Goal: Task Accomplishment & Management: Manage account settings

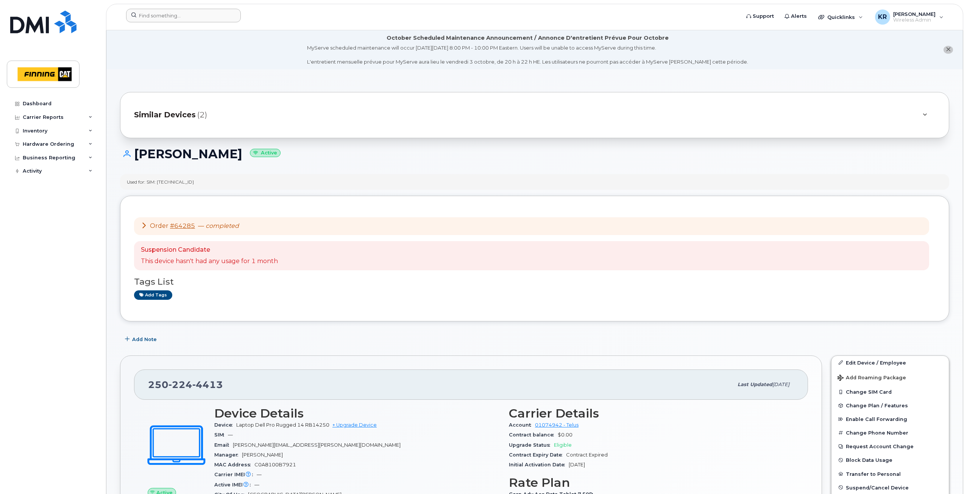
scroll to position [169, 0]
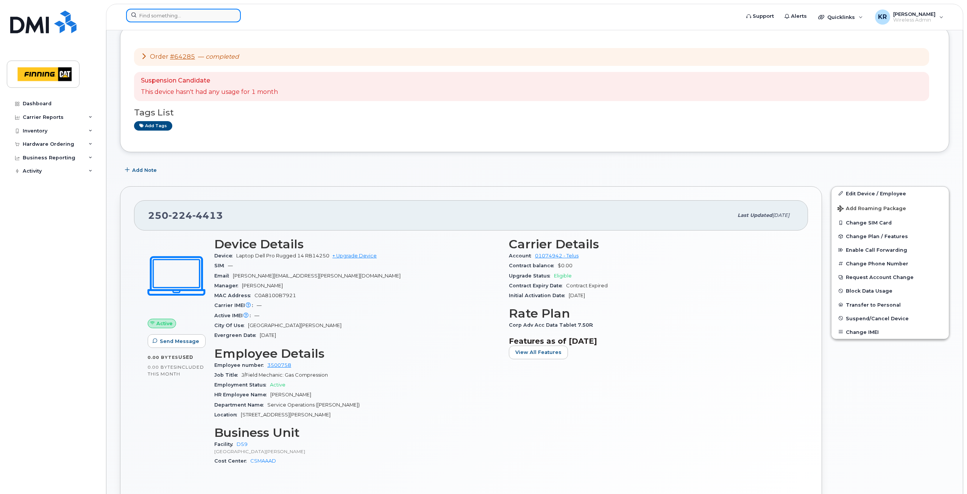
click at [196, 17] on input at bounding box center [183, 16] width 115 height 14
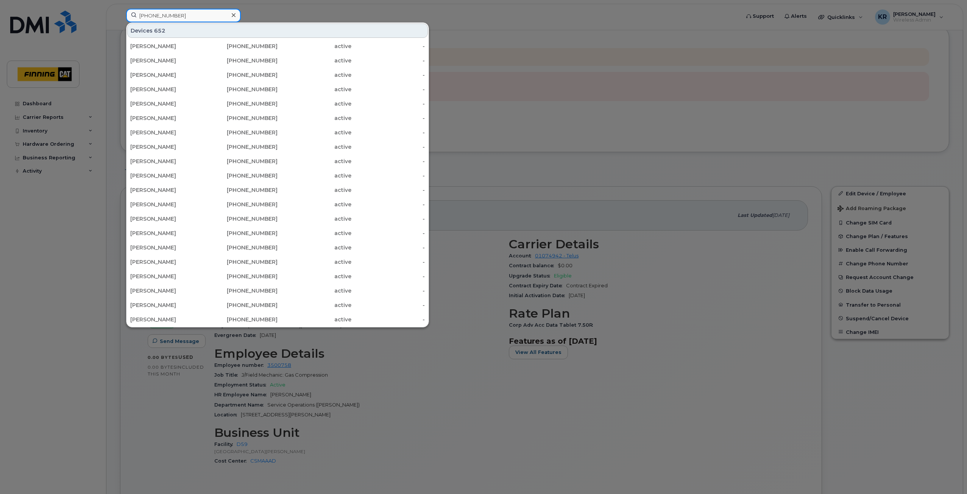
type input "587-644-5194"
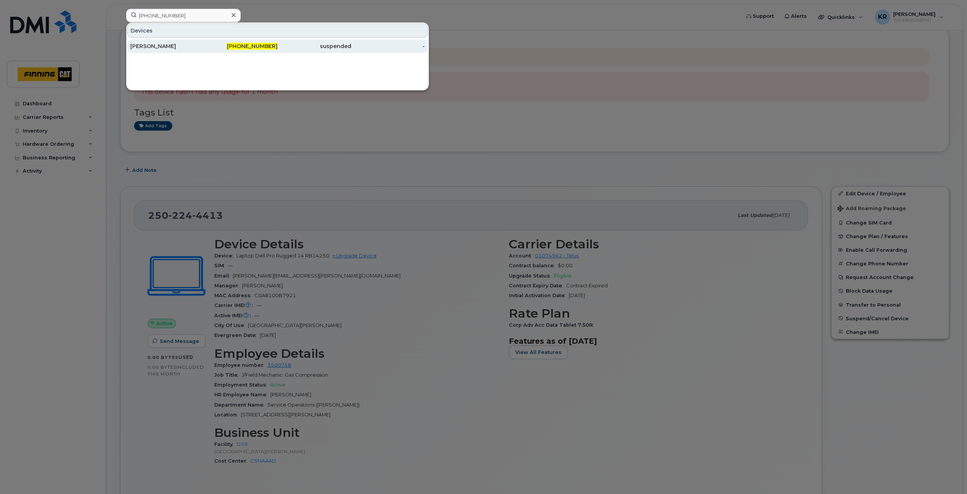
click at [213, 47] on div "587-644-5194" at bounding box center [241, 46] width 74 height 8
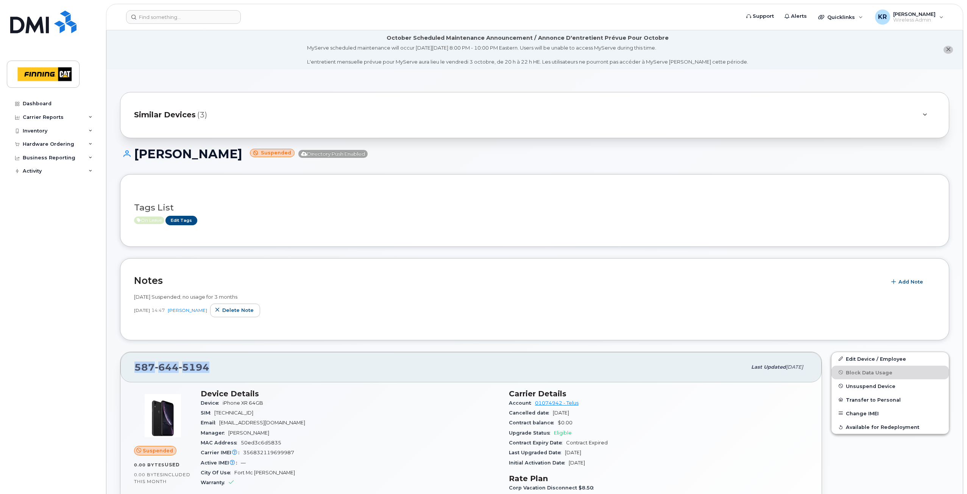
drag, startPoint x: 207, startPoint y: 369, endPoint x: 134, endPoint y: 367, distance: 73.1
click at [134, 367] on div "587 644 5194 Last updated Sep 25, 2025" at bounding box center [470, 367] width 701 height 30
copy span "587 644 5194"
click at [866, 357] on link "Edit Device / Employee" at bounding box center [889, 359] width 117 height 14
click at [862, 359] on link "Edit Device / Employee" at bounding box center [889, 359] width 117 height 14
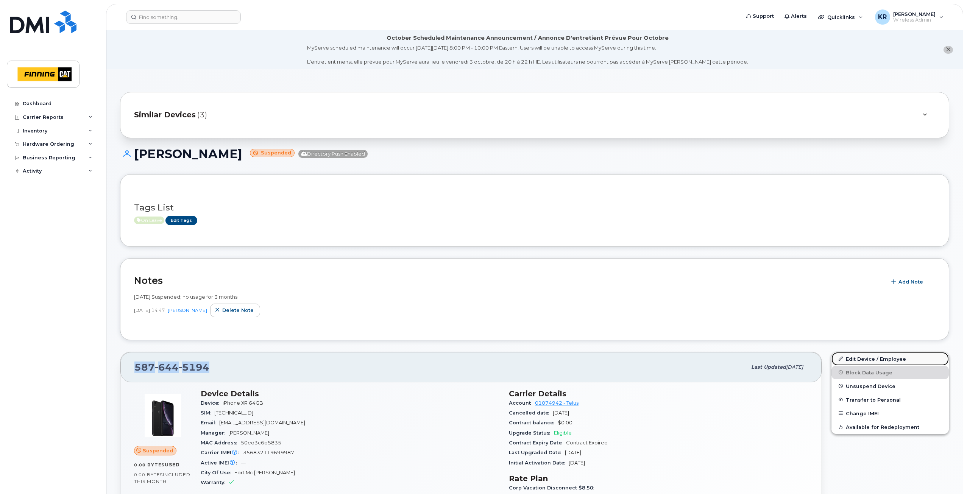
click at [861, 358] on link "Edit Device / Employee" at bounding box center [889, 359] width 117 height 14
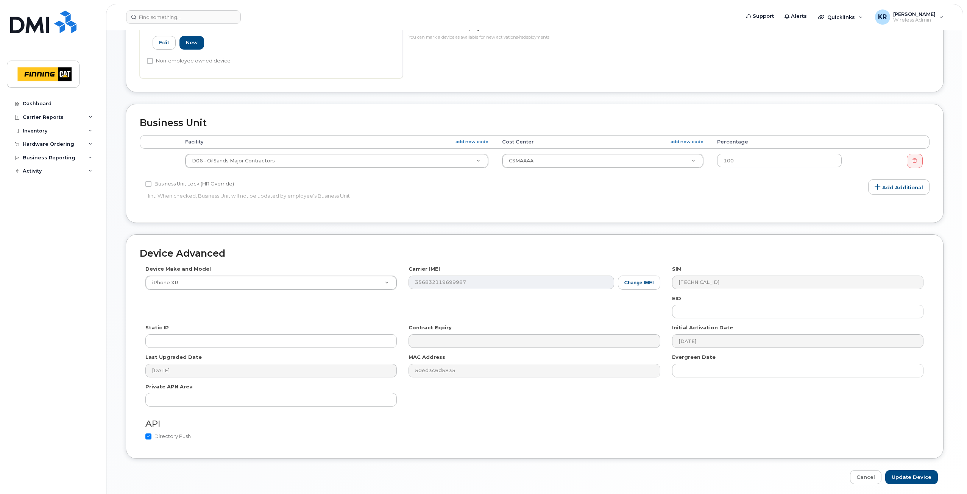
scroll to position [325, 0]
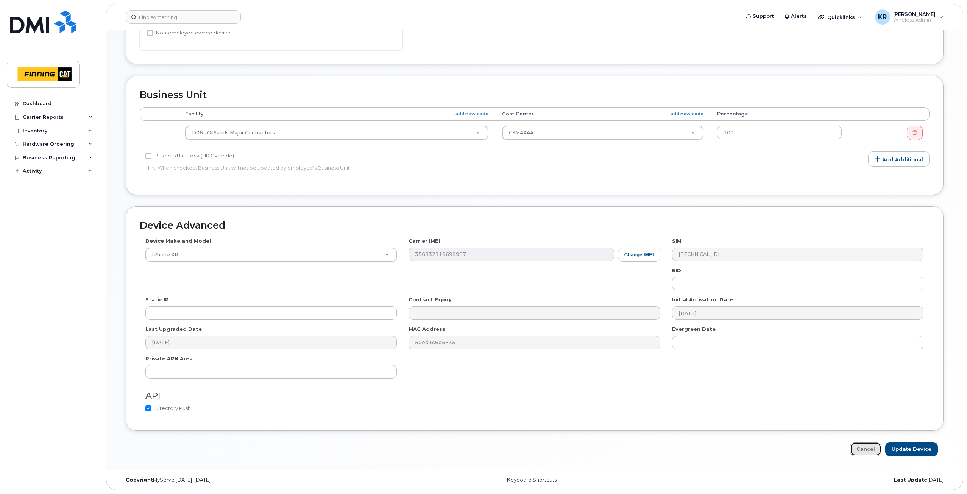
click at [871, 453] on link "Cancel" at bounding box center [865, 449] width 31 height 14
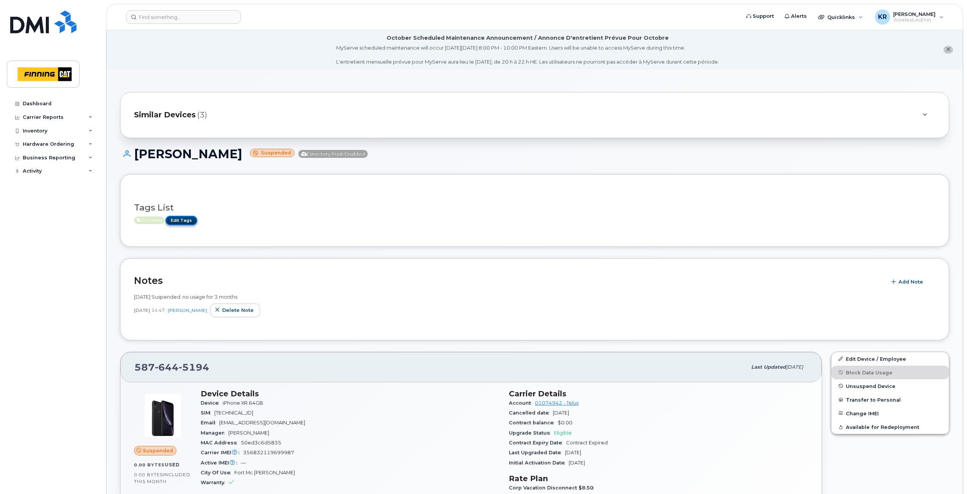
click at [193, 221] on link "Edit Tags" at bounding box center [181, 220] width 32 height 9
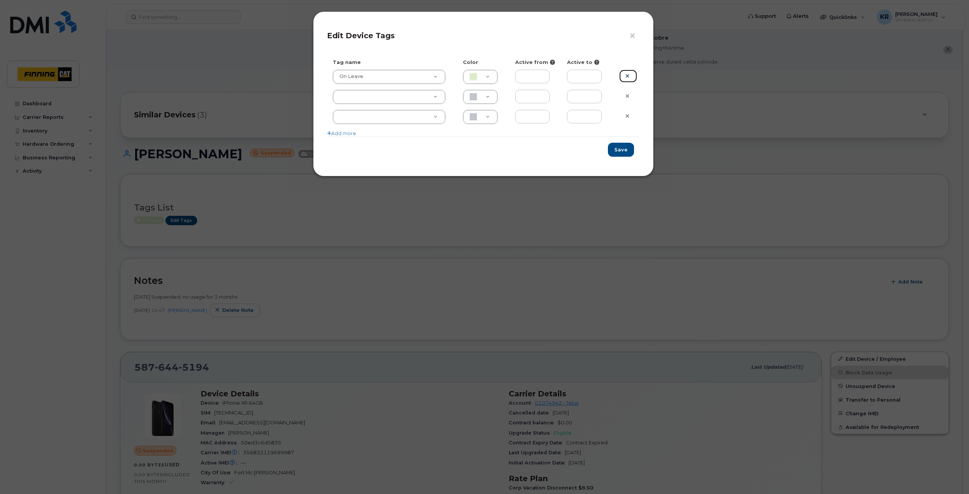
click at [630, 75] on link at bounding box center [628, 76] width 18 height 13
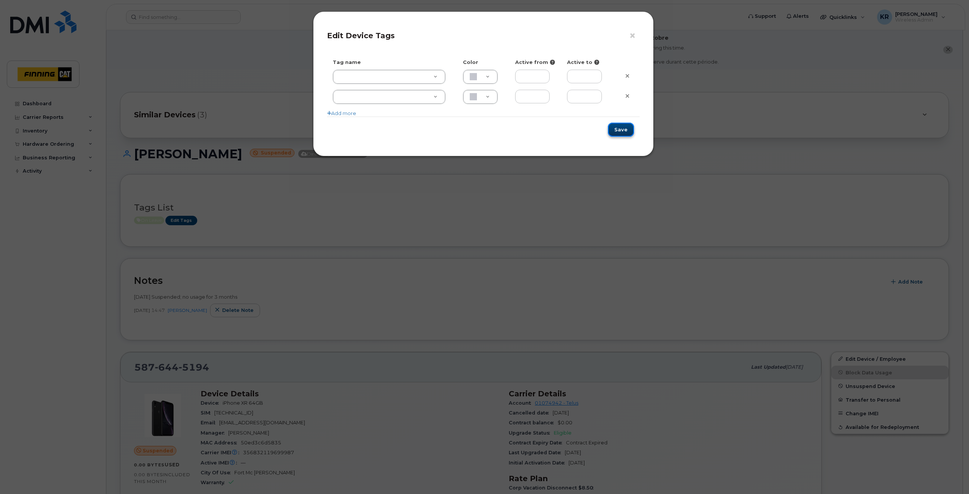
click at [627, 132] on button "Save" at bounding box center [621, 130] width 26 height 14
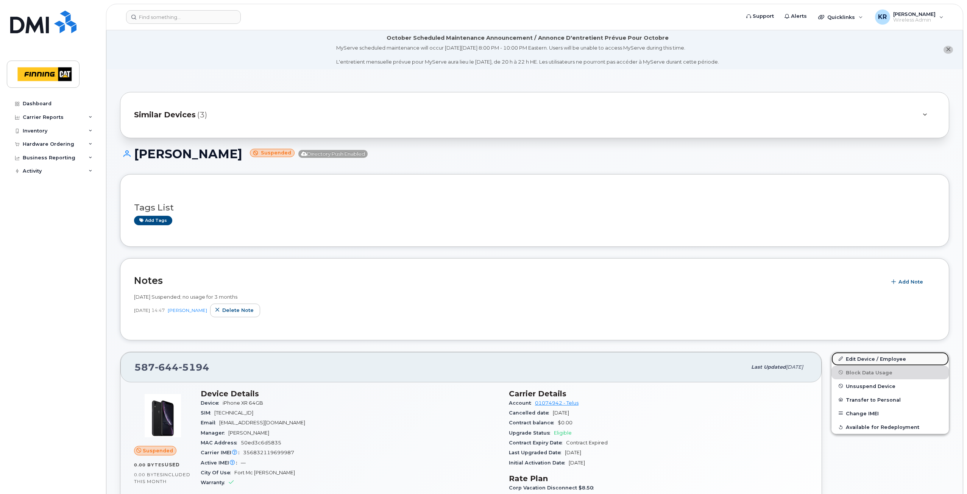
click at [854, 360] on link "Edit Device / Employee" at bounding box center [889, 359] width 117 height 14
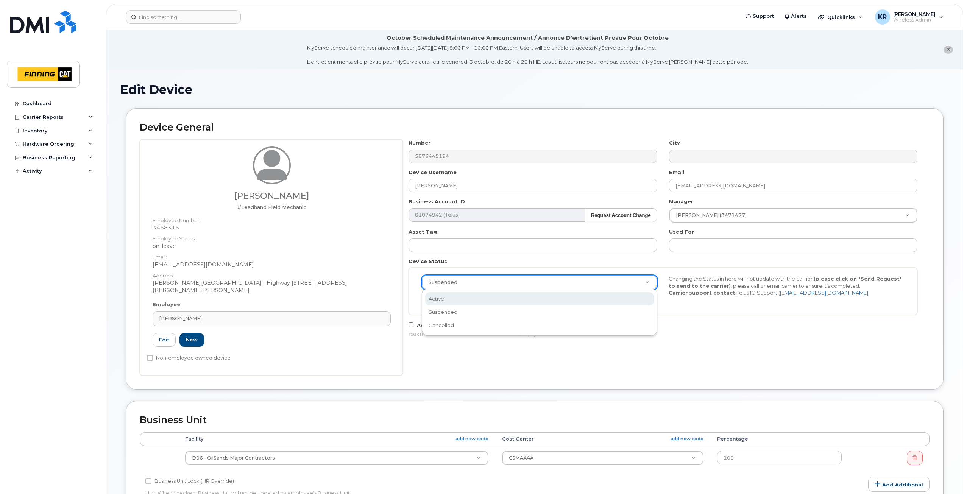
select select "active"
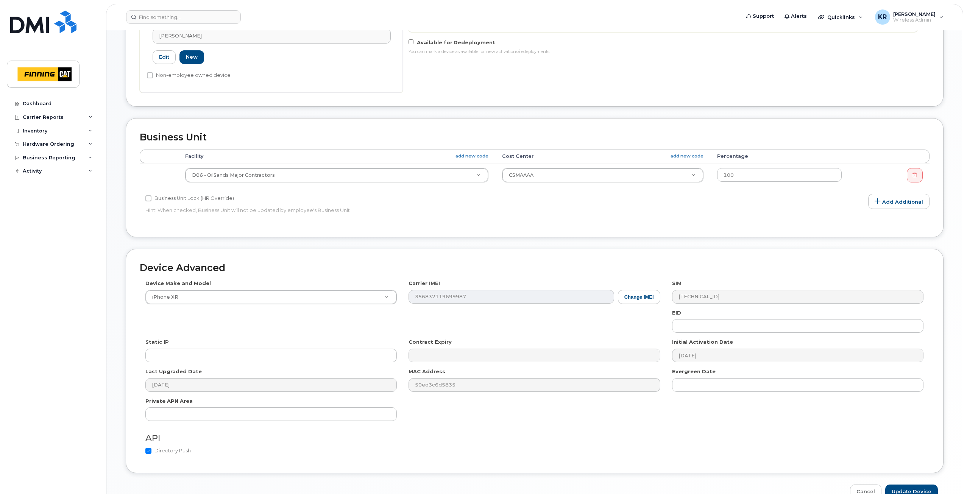
scroll to position [325, 0]
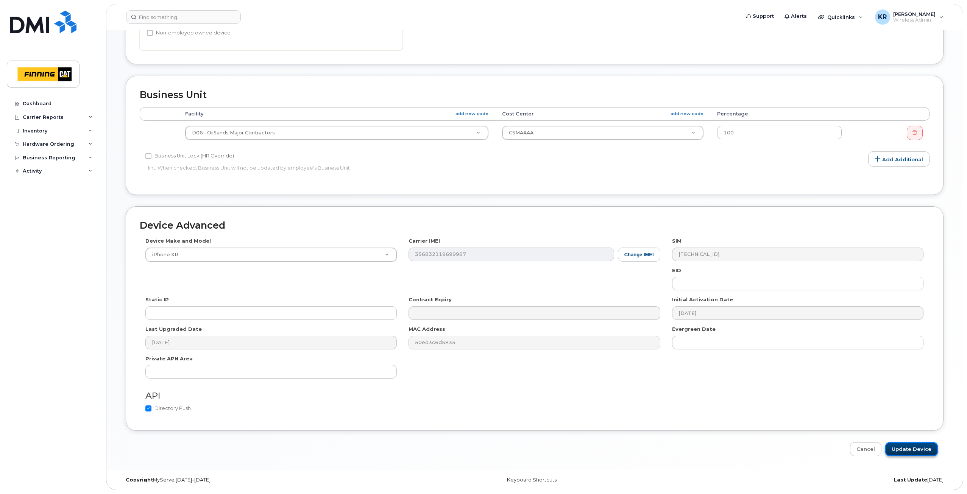
click at [913, 450] on input "Update Device" at bounding box center [911, 449] width 53 height 14
type input "Saving..."
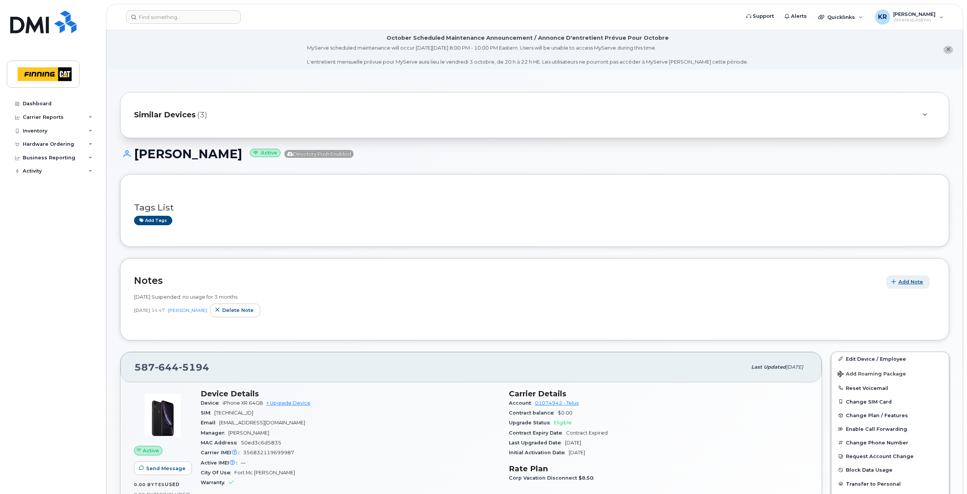
click at [913, 283] on span "Add Note" at bounding box center [910, 281] width 25 height 7
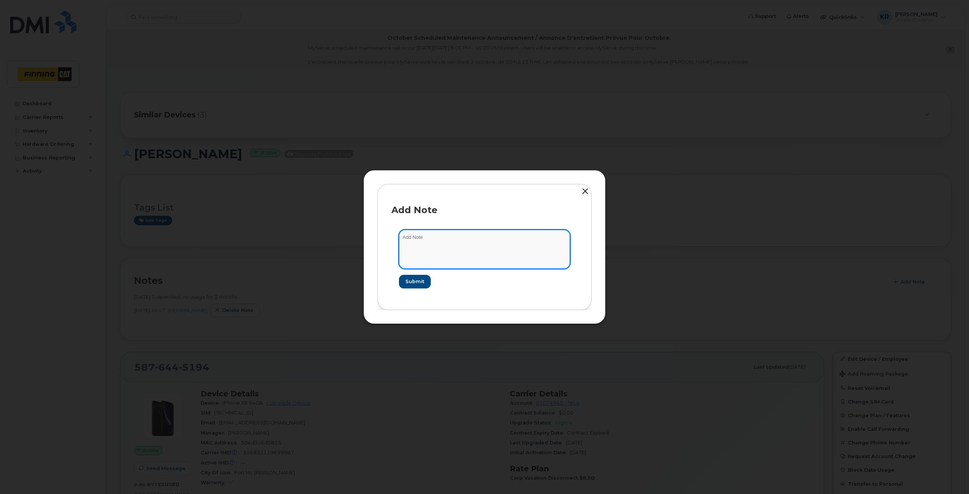
click at [447, 246] on textarea at bounding box center [484, 249] width 171 height 39
type textarea "line has now been re-activated. Portal would not allow me to update; IQ support…"
click at [410, 284] on span "Submit" at bounding box center [413, 281] width 19 height 7
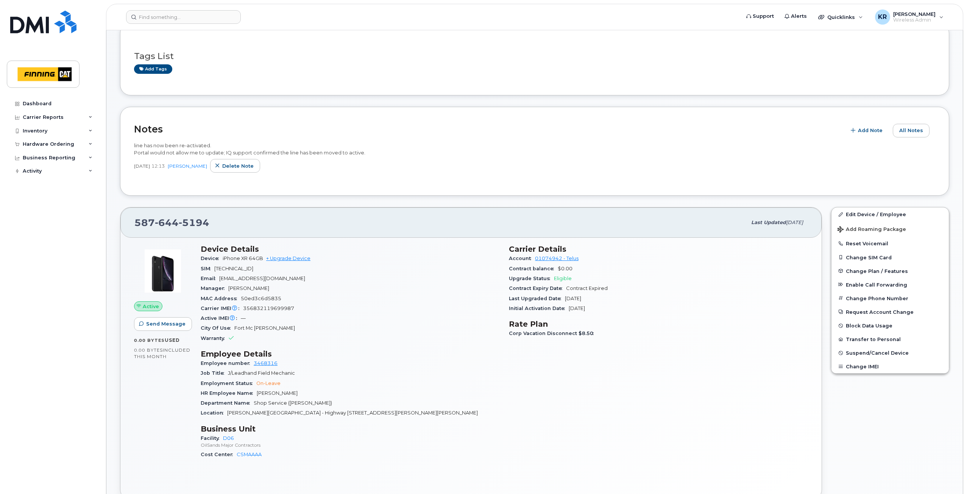
scroll to position [303, 0]
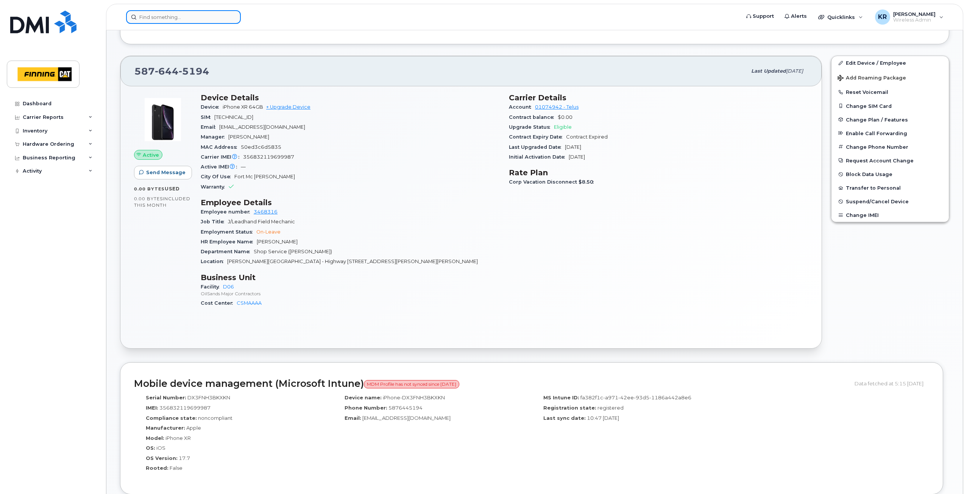
click at [140, 20] on input at bounding box center [183, 17] width 115 height 14
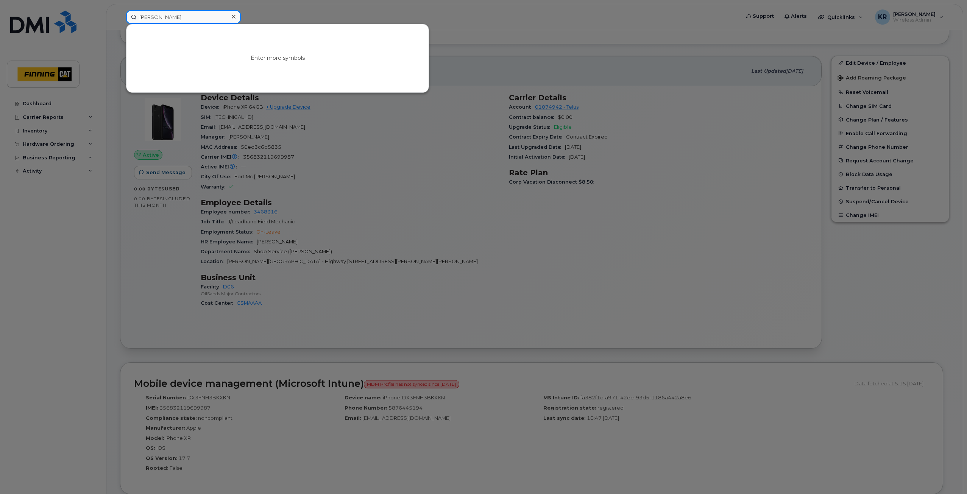
type input "scott deschambault"
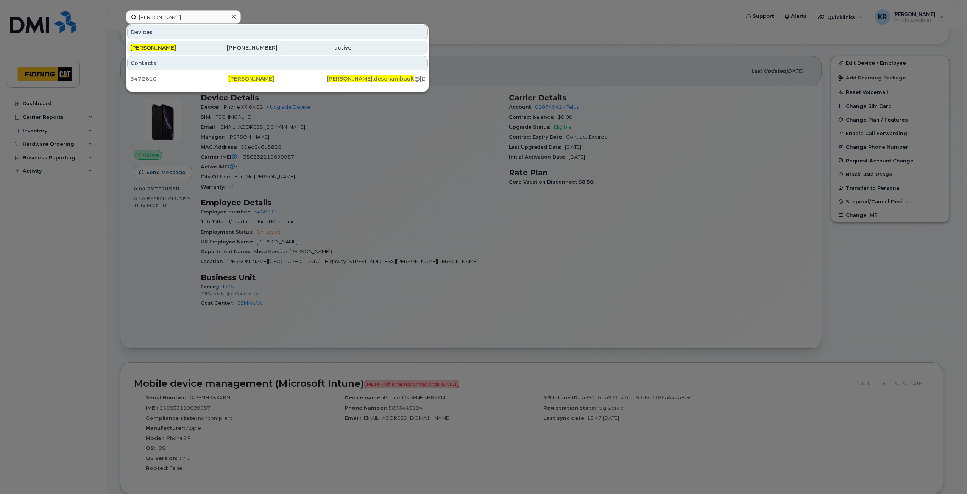
click at [248, 47] on div "306-209-5594" at bounding box center [241, 48] width 74 height 8
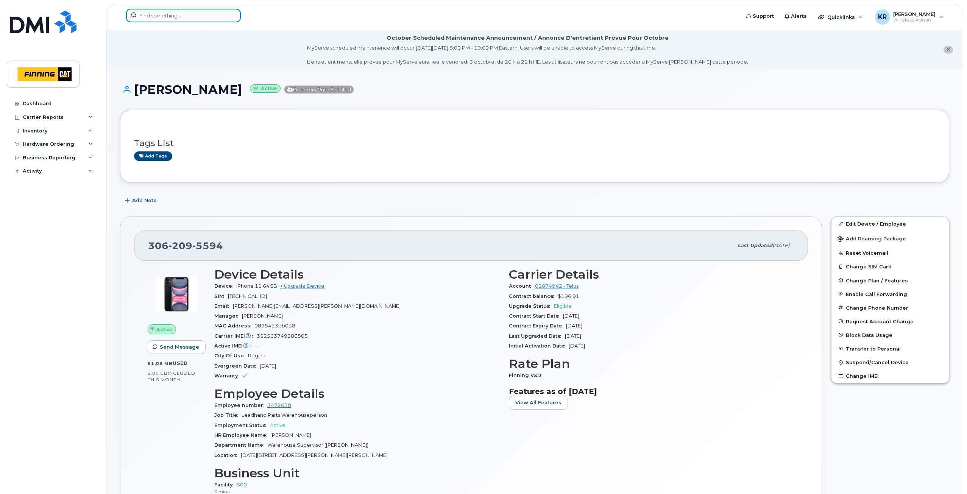
click at [194, 17] on input at bounding box center [183, 16] width 115 height 14
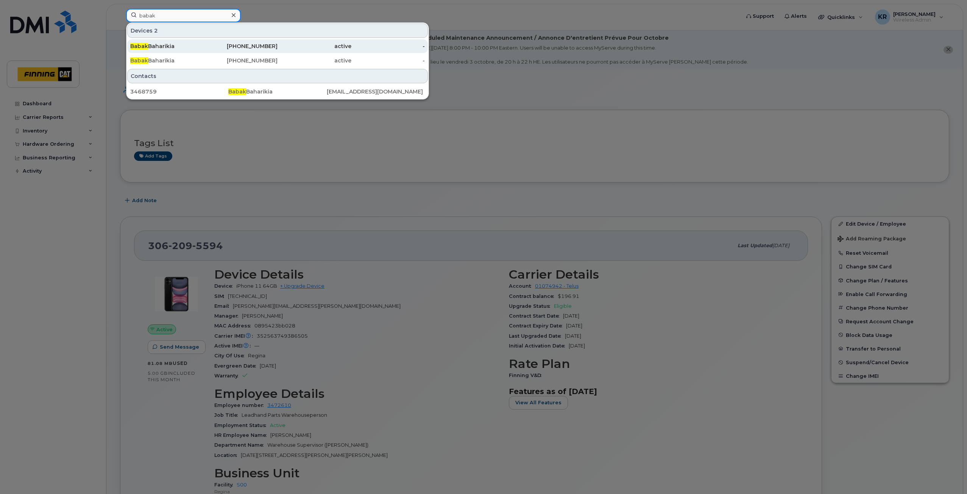
type input "babak"
click at [263, 48] on div "403-660-4655" at bounding box center [241, 46] width 74 height 8
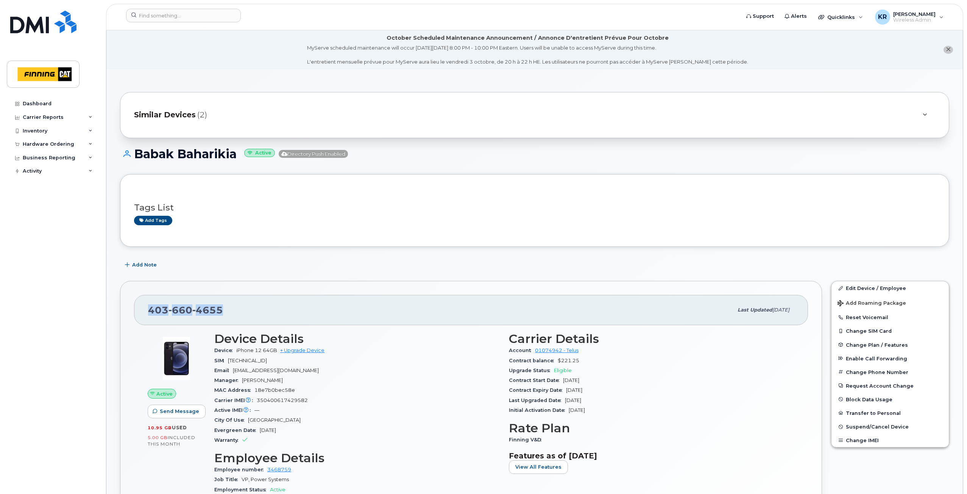
drag, startPoint x: 222, startPoint y: 310, endPoint x: 139, endPoint y: 313, distance: 83.0
click at [139, 313] on div "[PHONE_NUMBER] Last updated [DATE]" at bounding box center [471, 310] width 674 height 30
copy span "[PHONE_NUMBER]"
click at [209, 305] on span "4655" at bounding box center [207, 309] width 31 height 11
drag, startPoint x: 149, startPoint y: 310, endPoint x: 222, endPoint y: 304, distance: 73.3
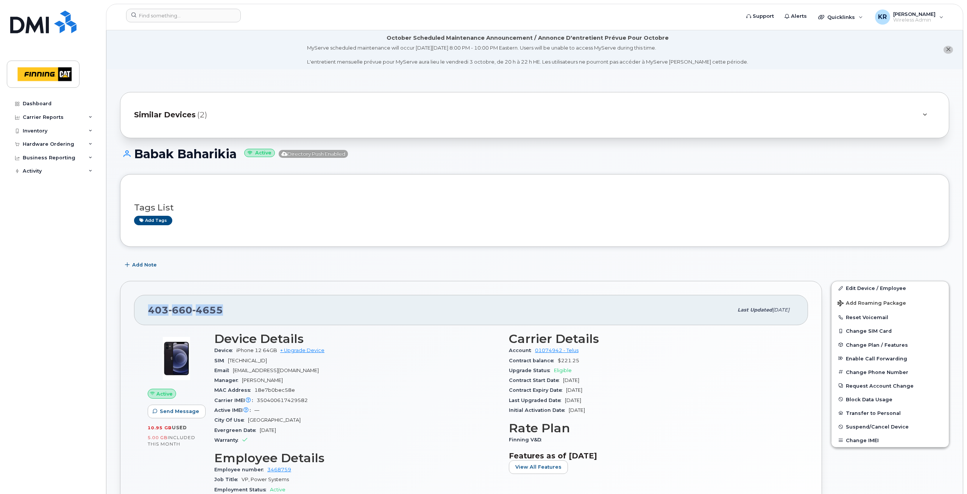
click at [222, 304] on div "[PHONE_NUMBER]" at bounding box center [440, 310] width 585 height 16
copy span "[PHONE_NUMBER]"
drag, startPoint x: 329, startPoint y: 220, endPoint x: 320, endPoint y: 256, distance: 37.5
click at [329, 220] on div "Add tags" at bounding box center [531, 220] width 795 height 9
drag, startPoint x: 229, startPoint y: 312, endPoint x: 148, endPoint y: 312, distance: 80.6
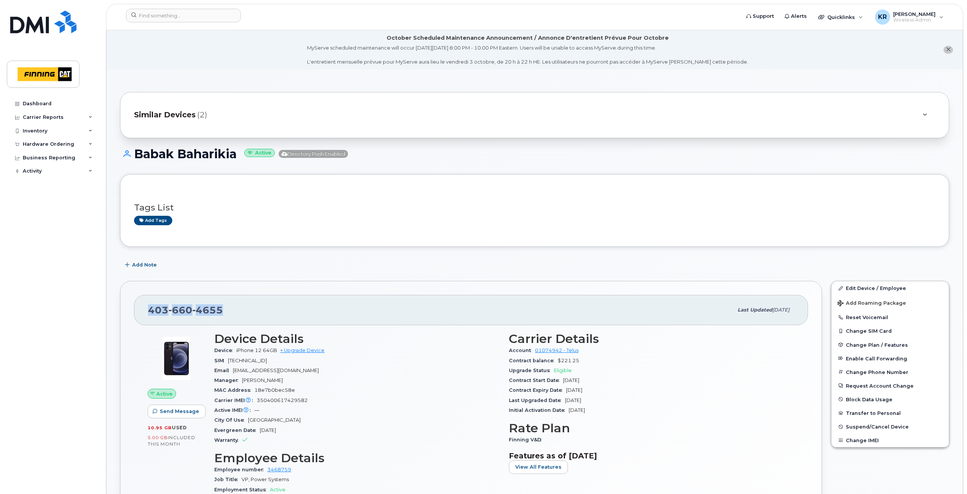
click at [148, 312] on div "[PHONE_NUMBER]" at bounding box center [440, 310] width 585 height 16
copy span "[PHONE_NUMBER]"
